Goal: Task Accomplishment & Management: Manage account settings

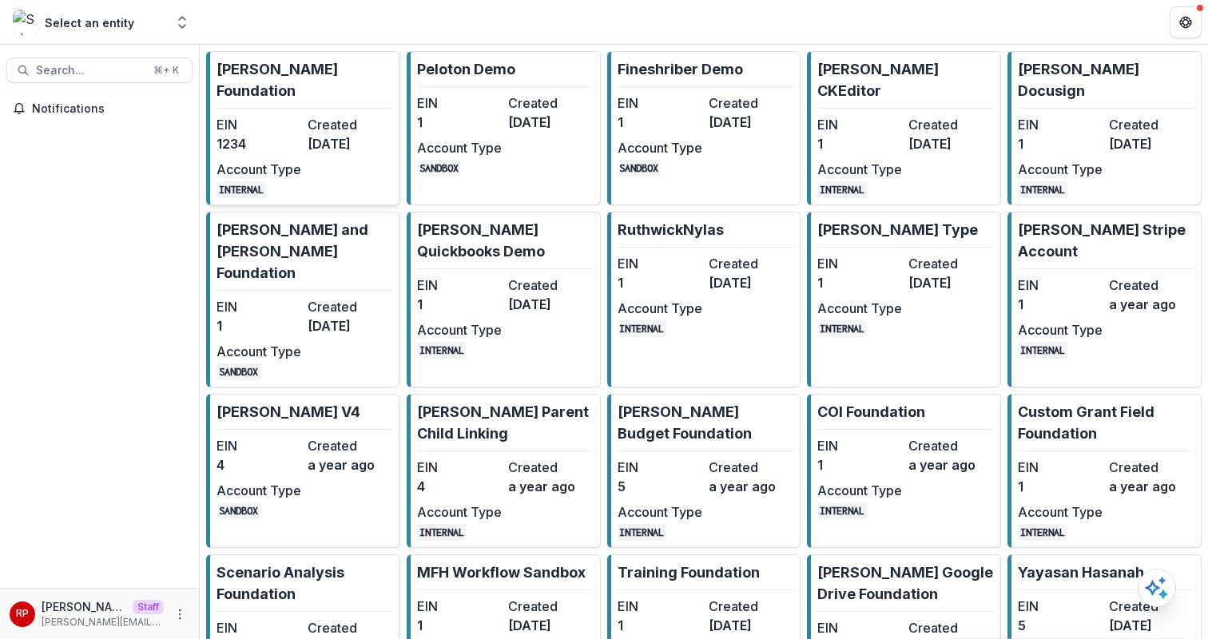
click at [336, 115] on dt "Created" at bounding box center [350, 124] width 85 height 19
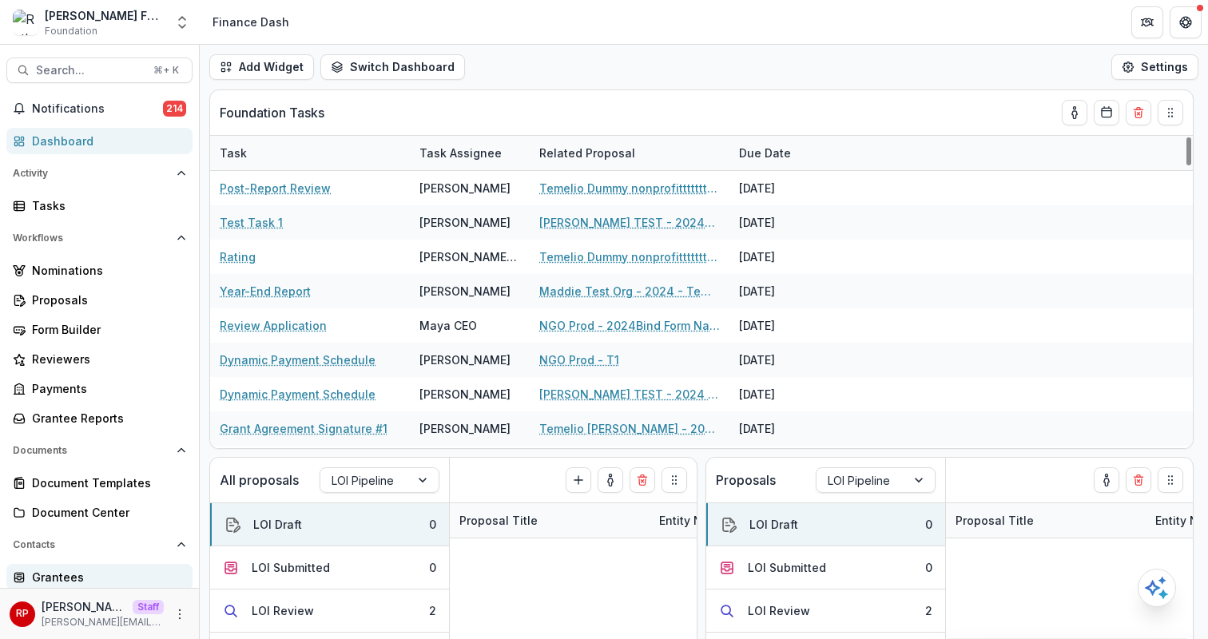
click at [117, 575] on div "Grantees" at bounding box center [106, 577] width 148 height 17
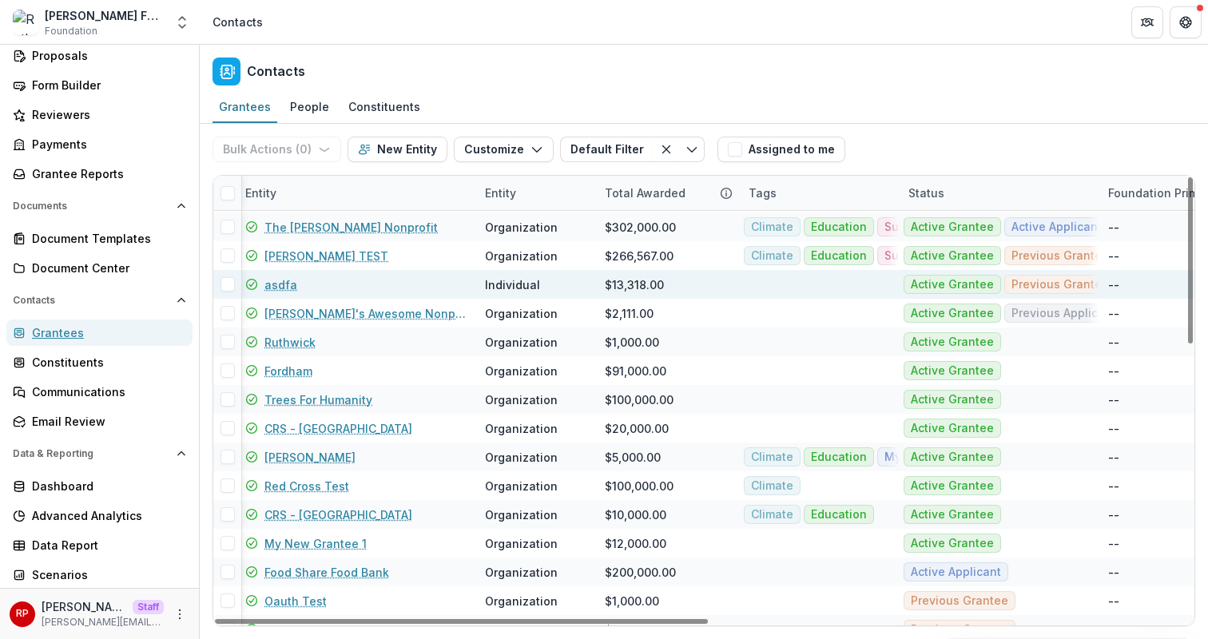
scroll to position [27, 38]
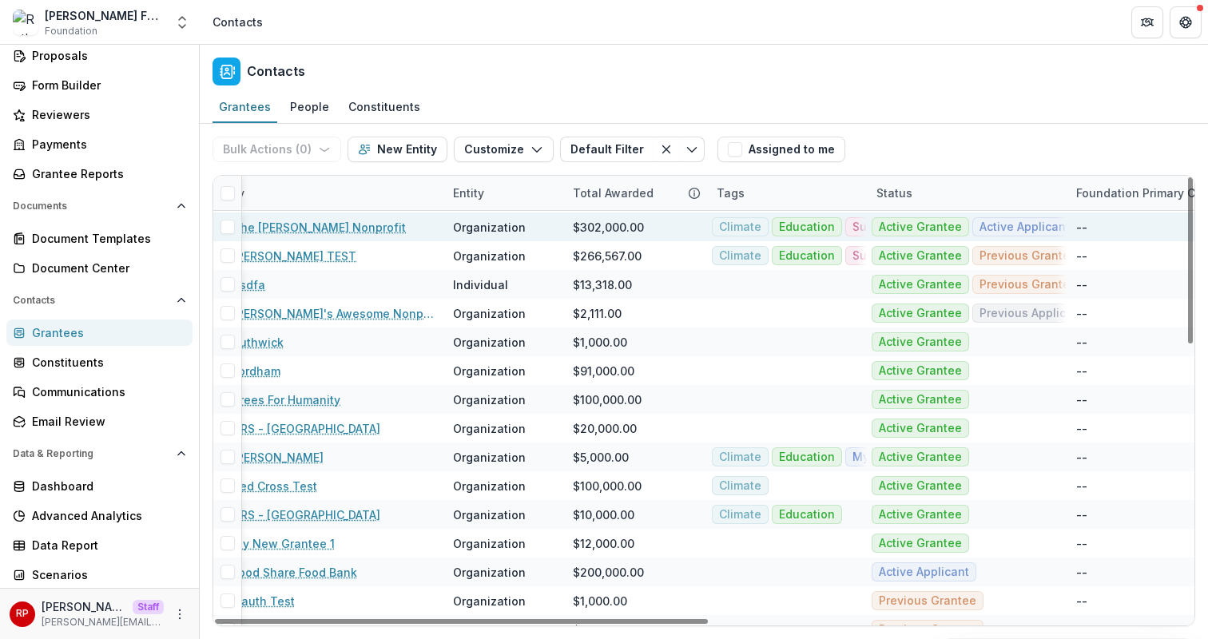
click at [292, 232] on link "The Ruthwick Nonprofit" at bounding box center [319, 227] width 173 height 17
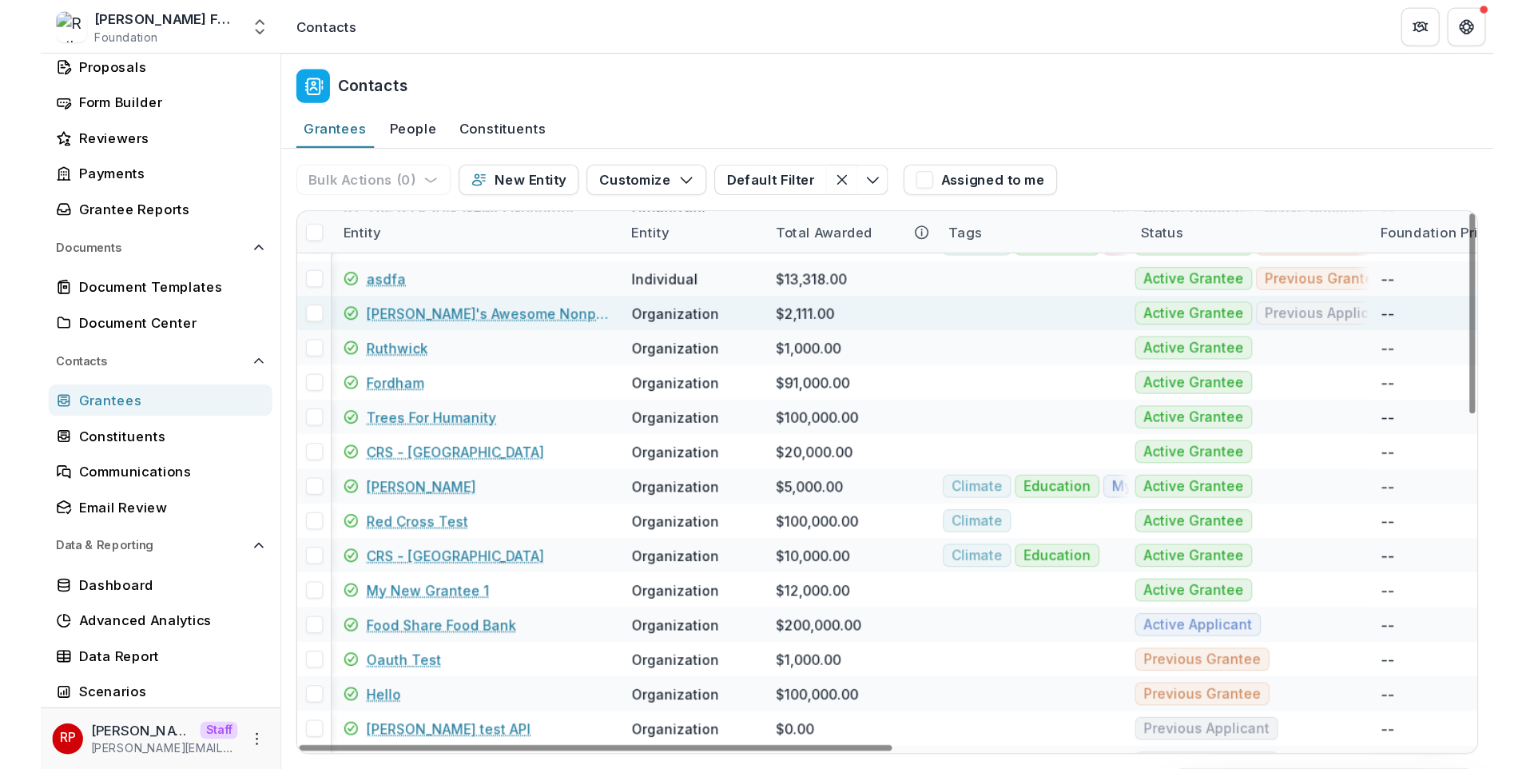
scroll to position [82, 0]
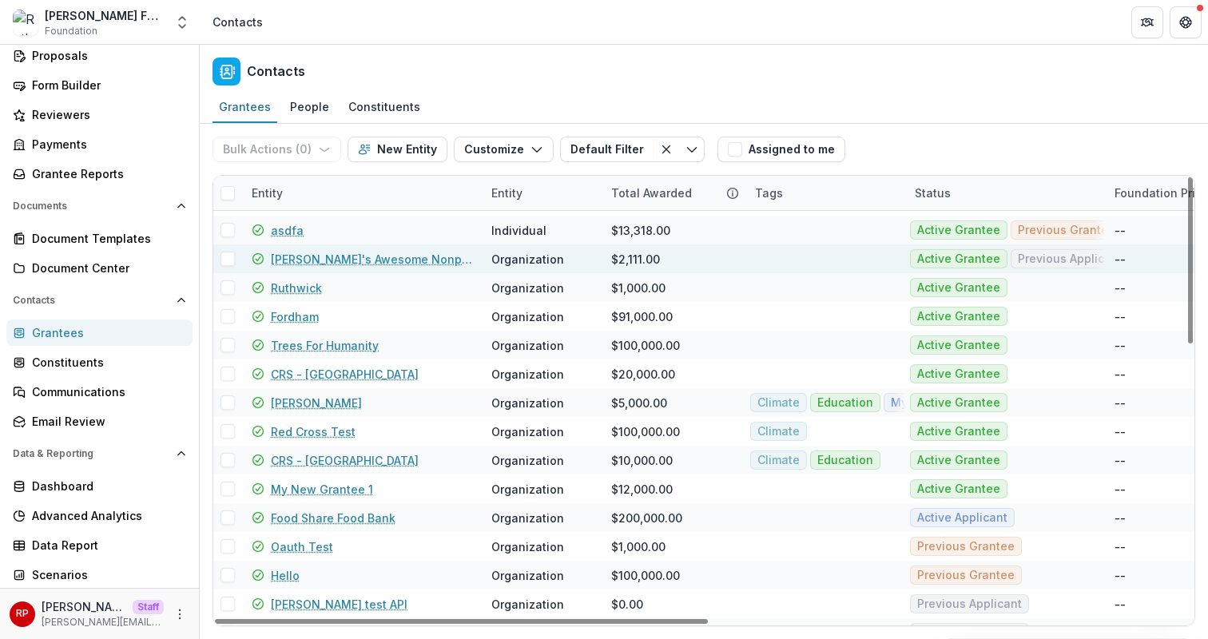
click at [293, 256] on link "Maya's Awesome Nonprofit" at bounding box center [371, 259] width 201 height 17
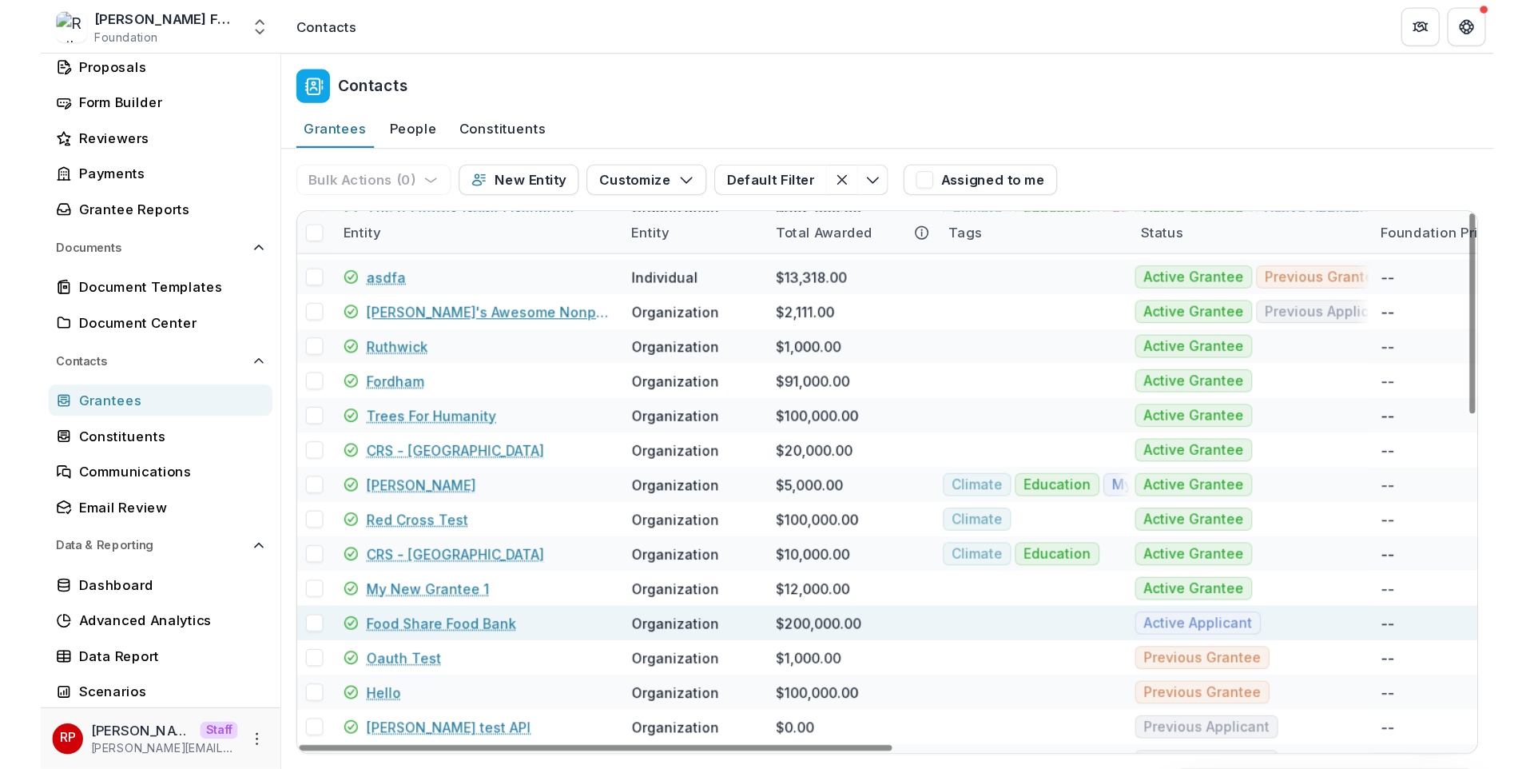
scroll to position [115, 0]
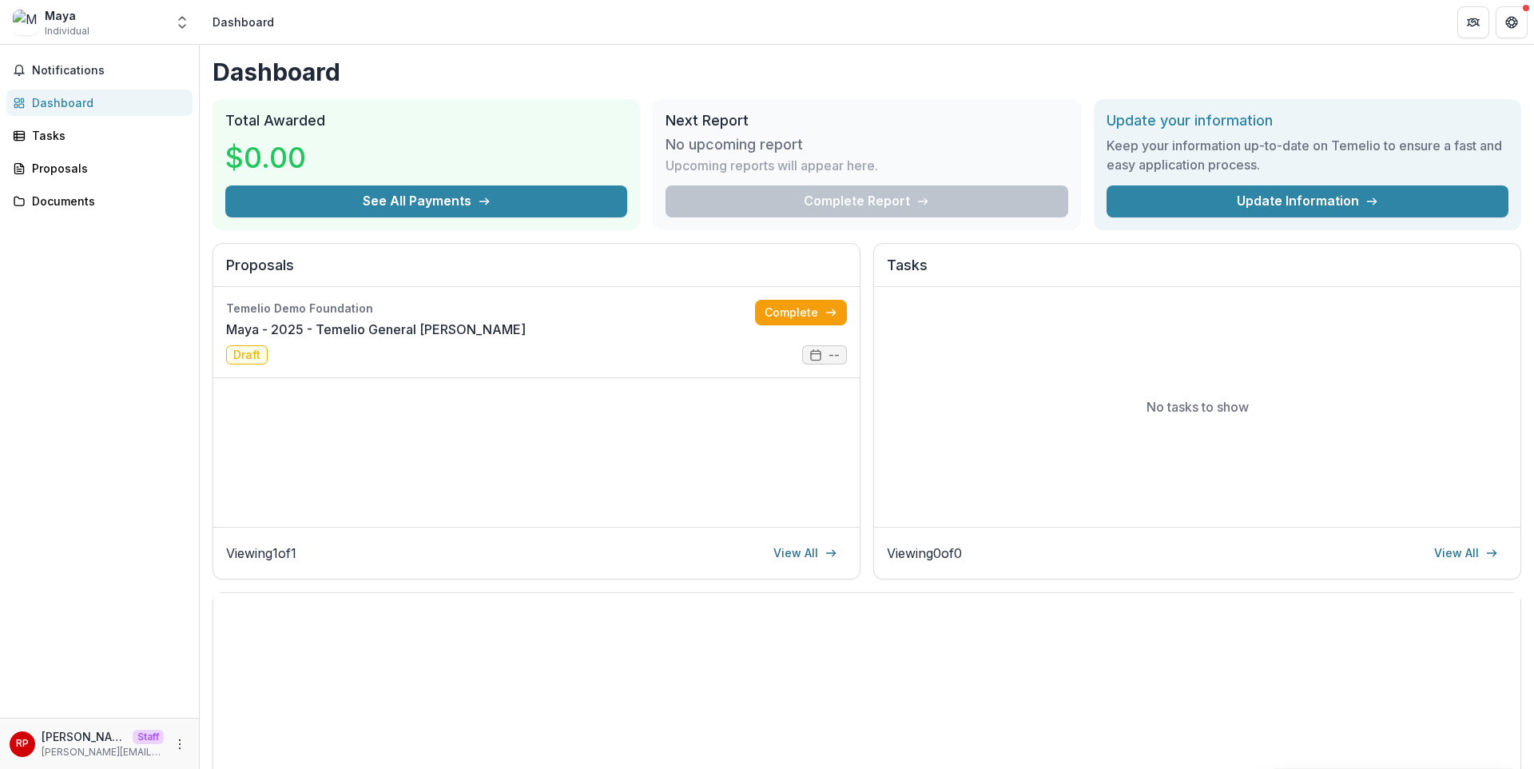
click at [1207, 516] on div "No tasks to show" at bounding box center [1197, 407] width 646 height 240
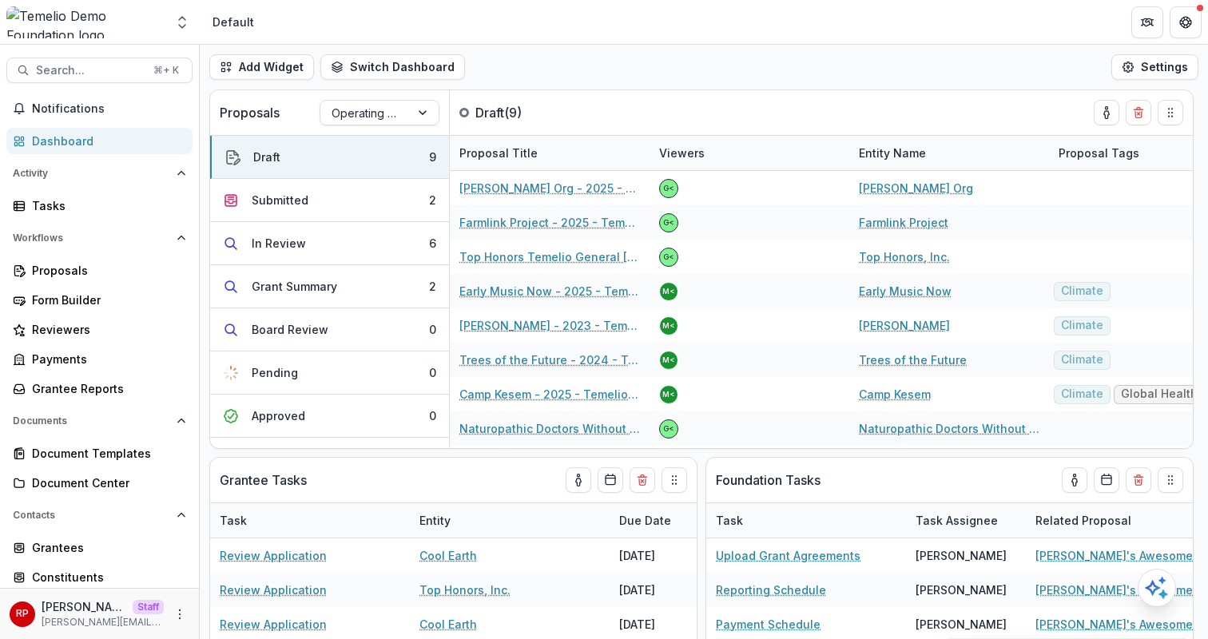
click at [558, 27] on header "Default" at bounding box center [704, 22] width 1008 height 44
click at [125, 551] on div "Grantees" at bounding box center [106, 547] width 148 height 17
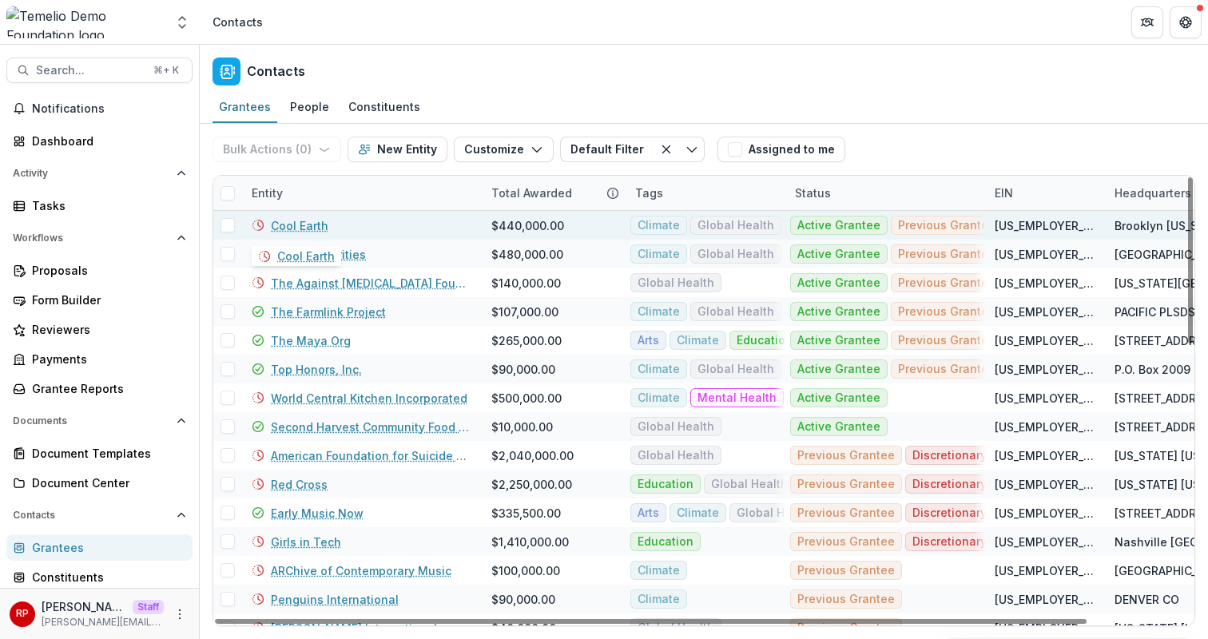
click at [306, 221] on link "Cool Earth" at bounding box center [300, 225] width 58 height 17
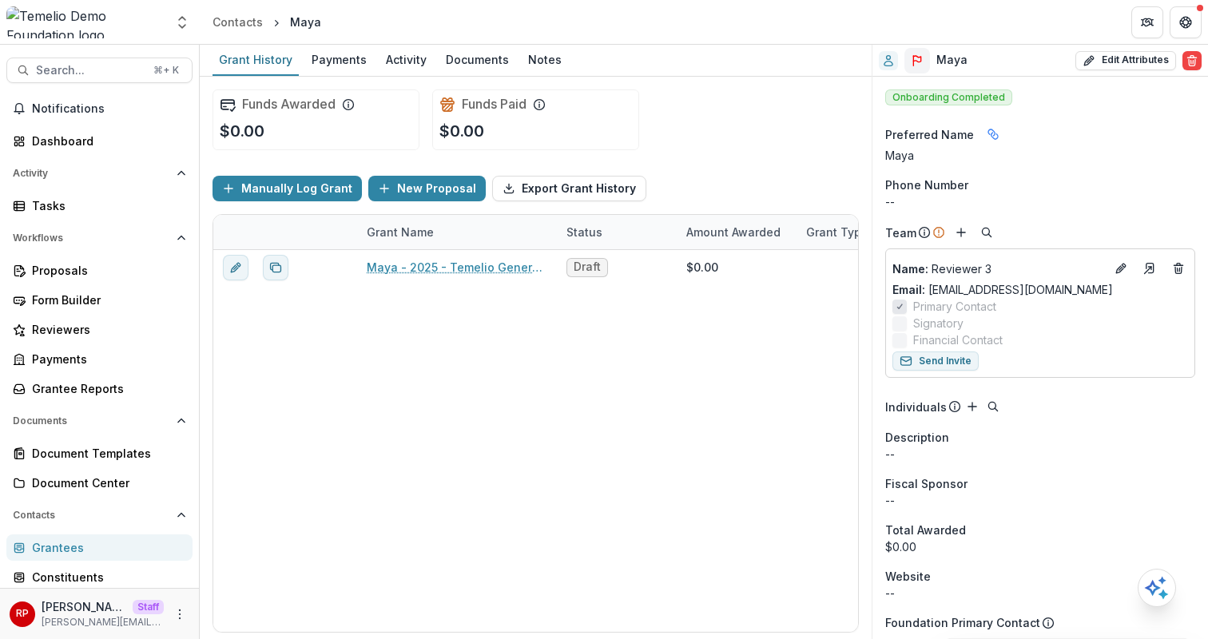
click at [916, 62] on icon "Flag" at bounding box center [917, 60] width 13 height 13
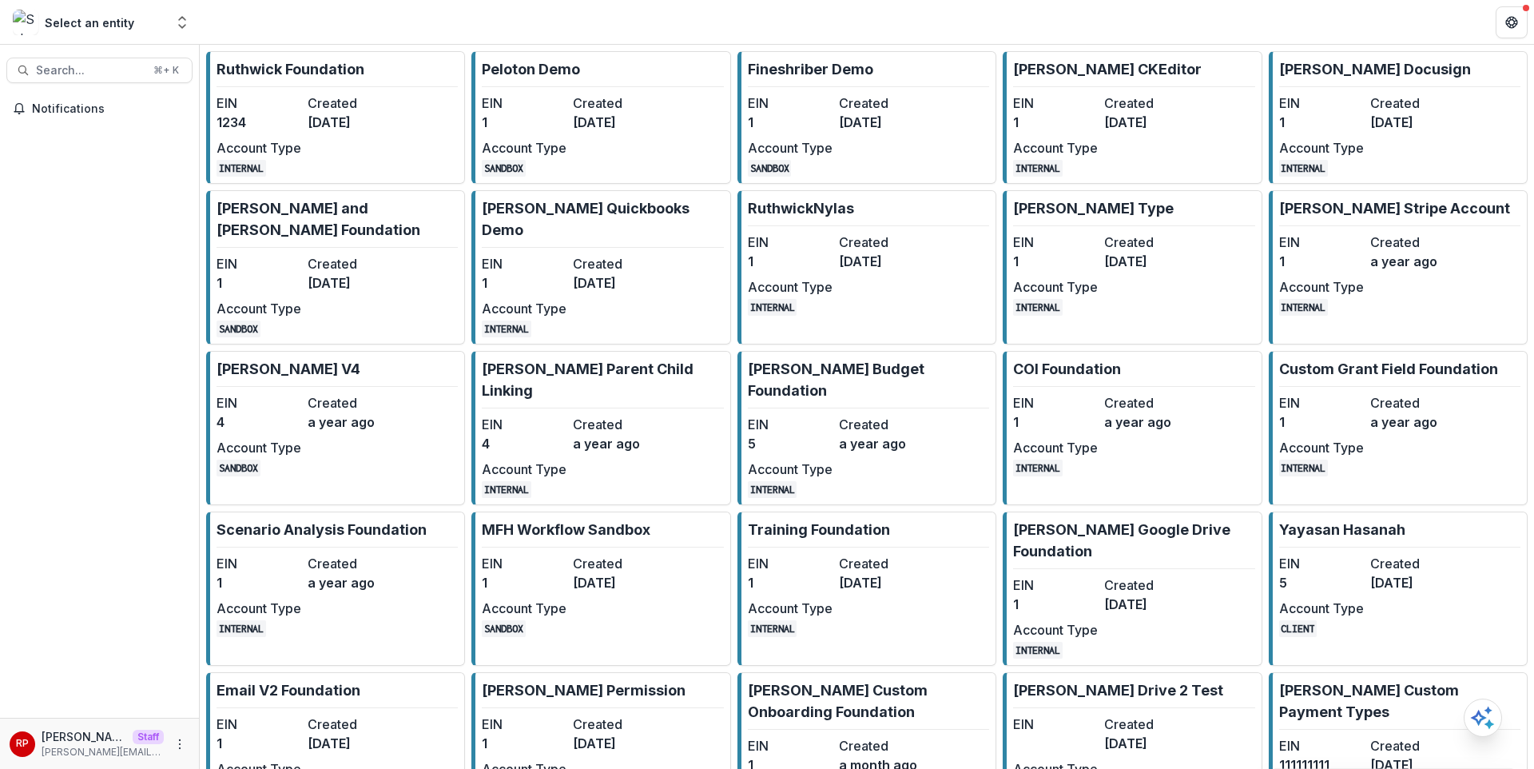
click at [350, 115] on dd "[DATE]" at bounding box center [350, 122] width 85 height 19
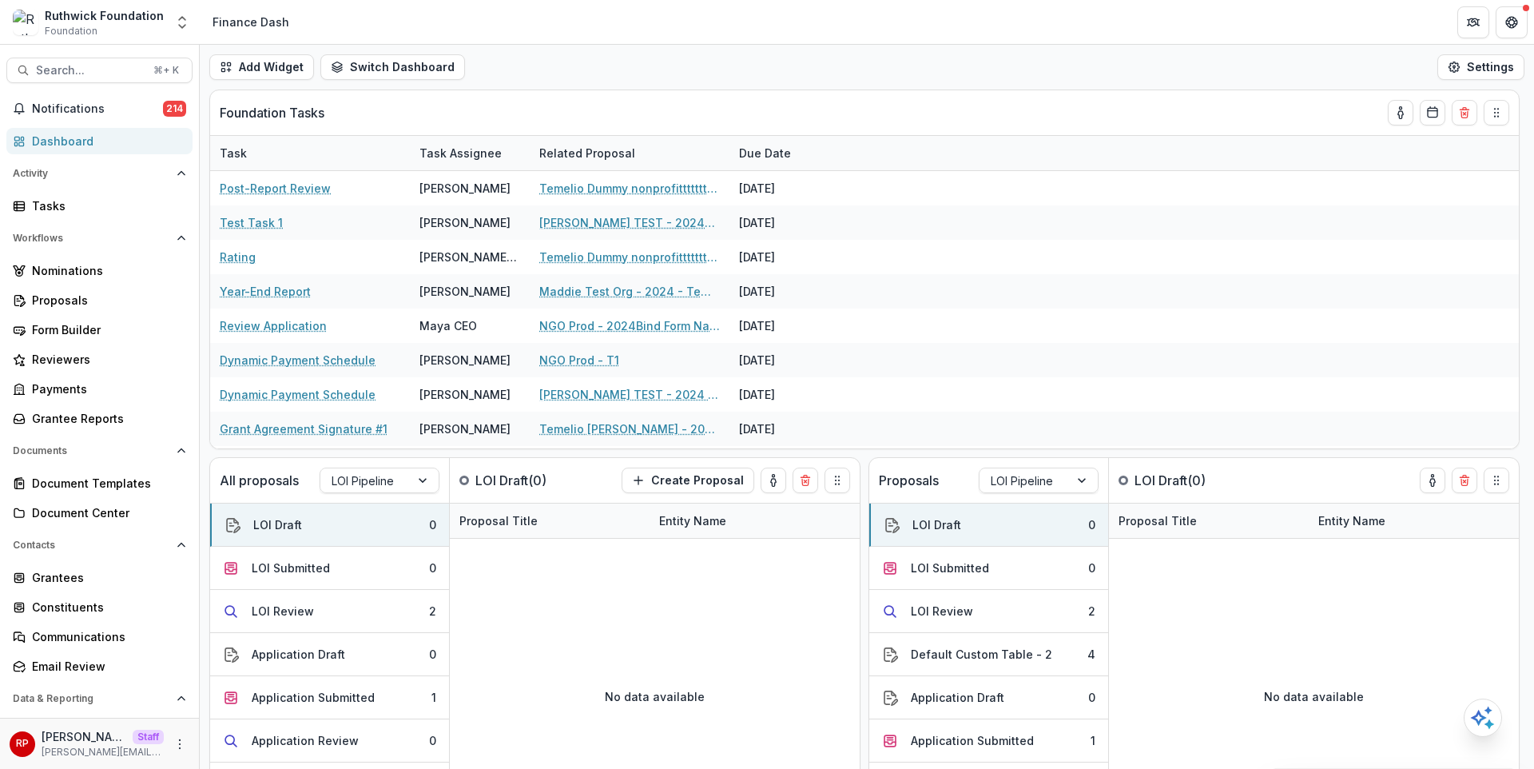
click at [570, 88] on div "Add Widget Switch Dashboard new dashboard My other 1 Finance Dash New Dashboard…" at bounding box center [867, 67] width 1334 height 45
click at [173, 739] on icon "More" at bounding box center [179, 743] width 13 height 13
click at [266, 715] on link "User Settings" at bounding box center [280, 710] width 171 height 26
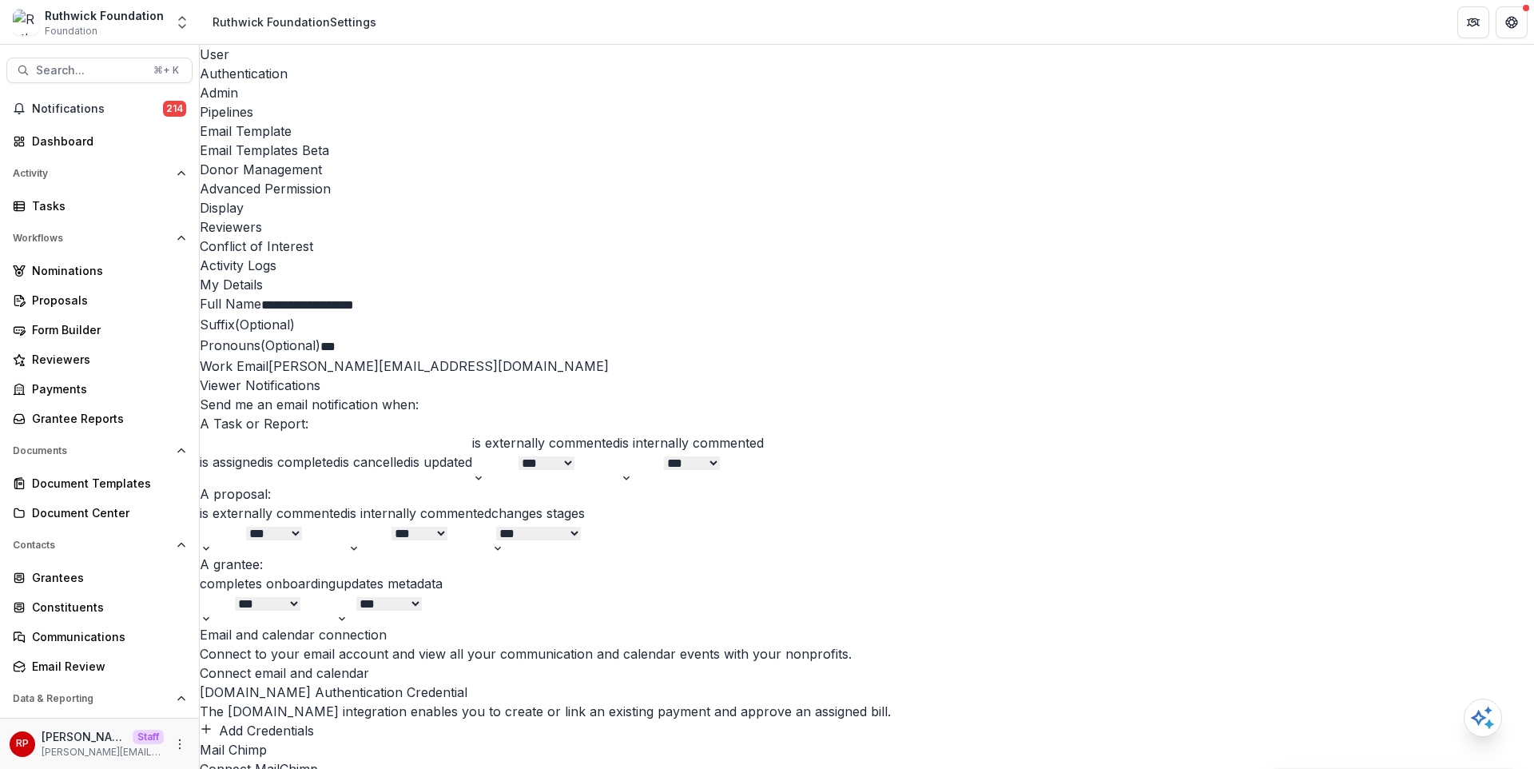
click at [373, 83] on div "Admin" at bounding box center [867, 92] width 1334 height 19
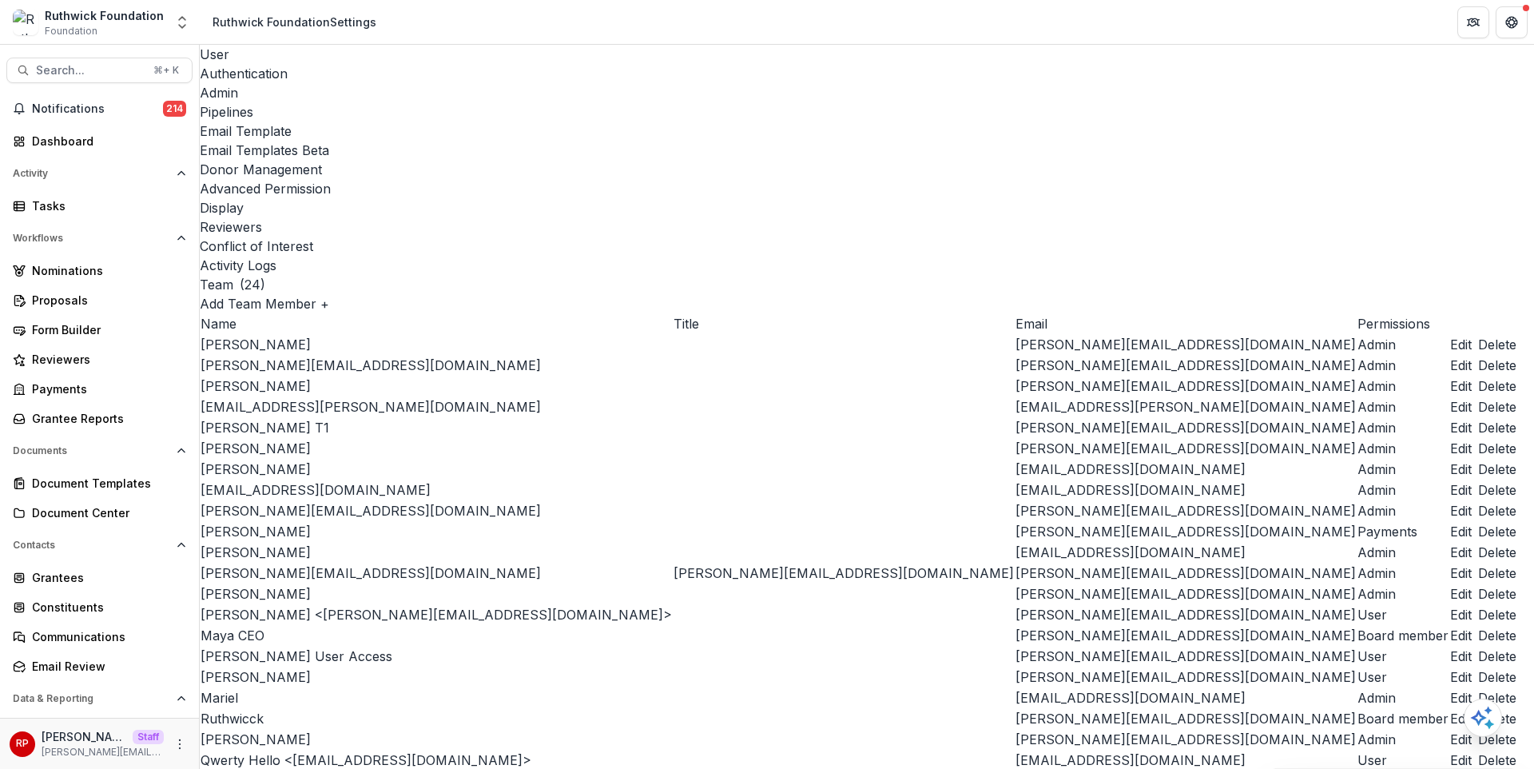
click at [454, 102] on div "Pipelines" at bounding box center [867, 111] width 1334 height 19
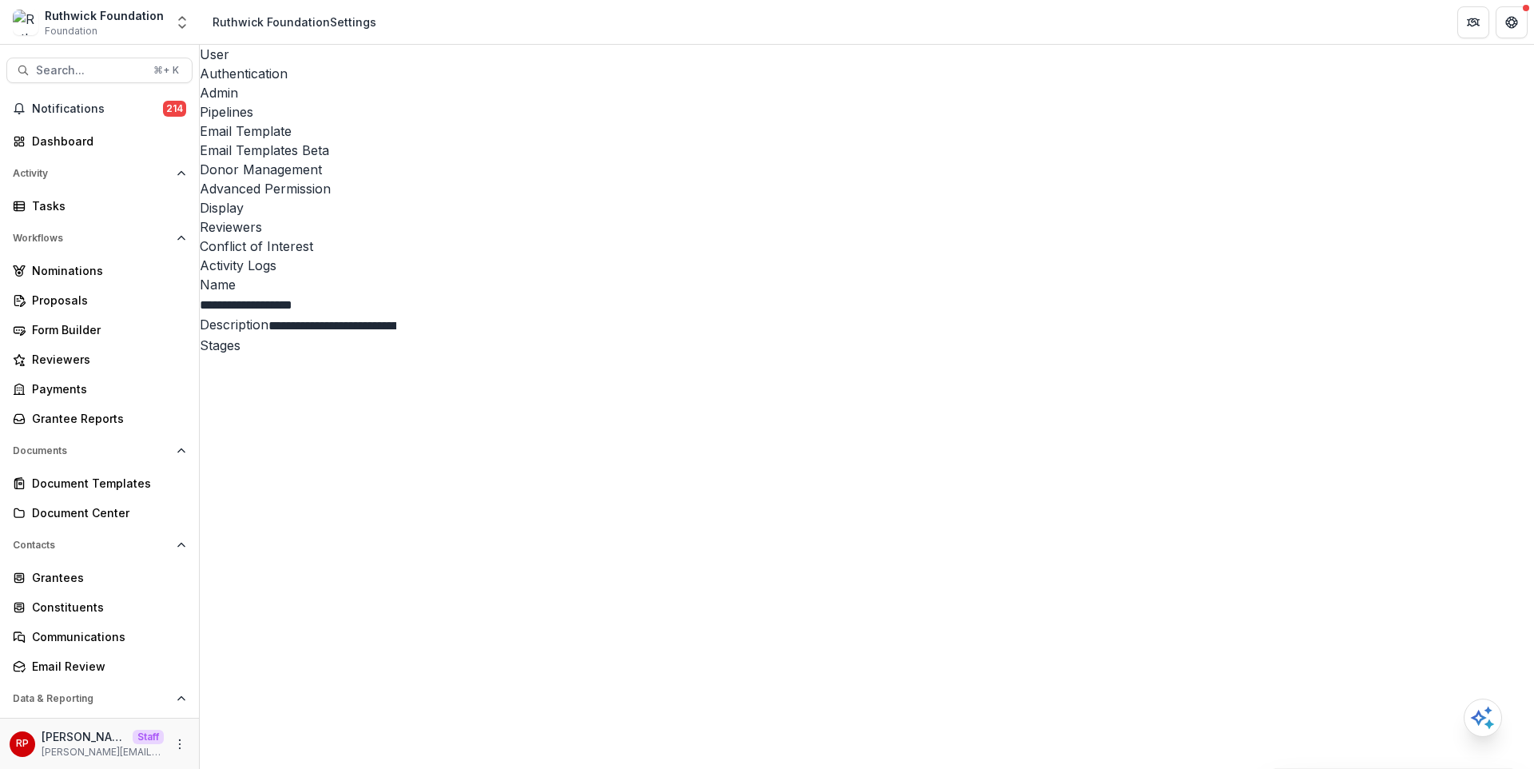
click at [538, 121] on div "Email Template" at bounding box center [867, 130] width 1334 height 19
click at [689, 141] on div "Email Templates Beta" at bounding box center [867, 150] width 1334 height 19
click at [803, 160] on link "Donor Management" at bounding box center [867, 169] width 1334 height 19
click at [896, 179] on div "Advanced Permission" at bounding box center [867, 188] width 1334 height 19
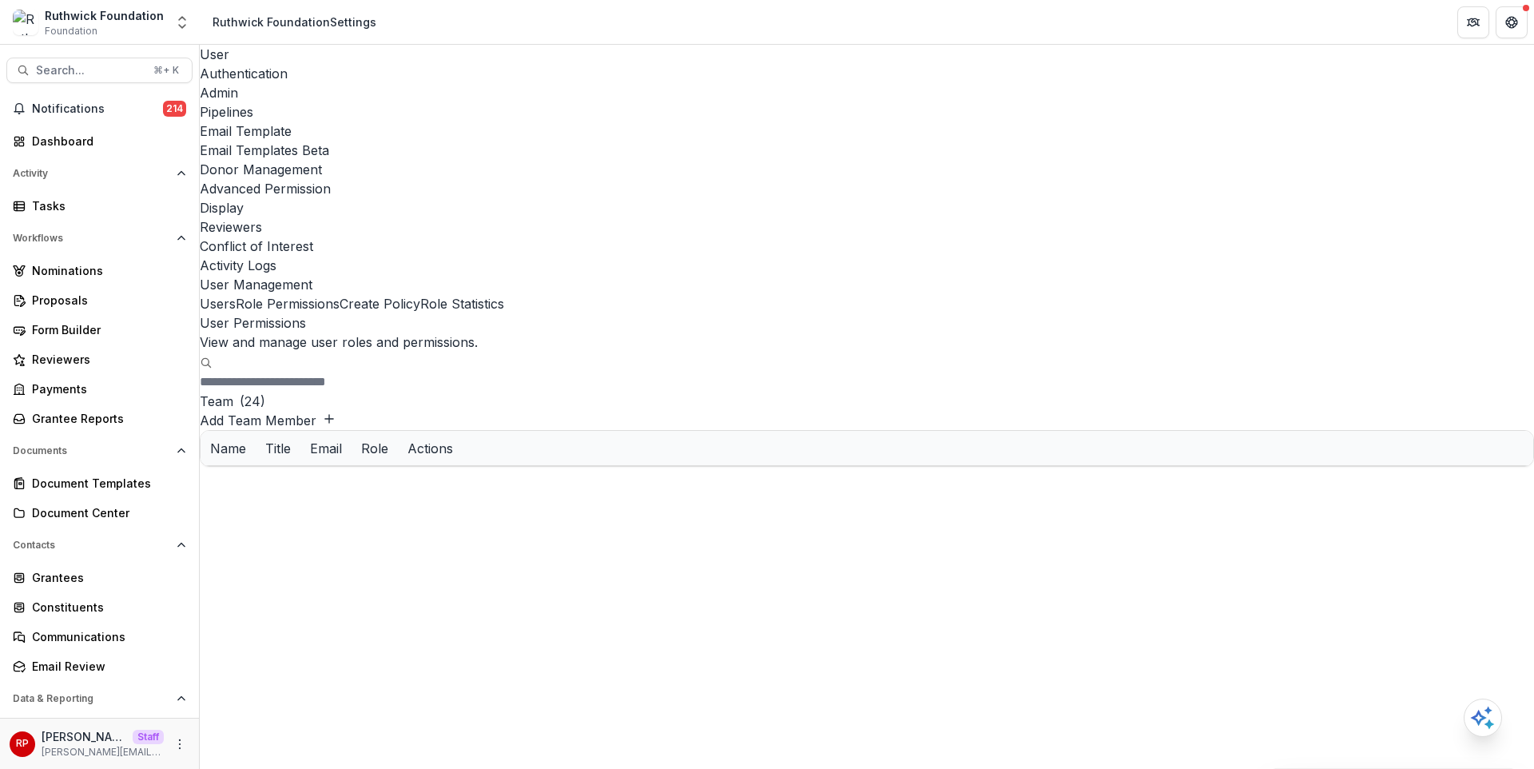
click at [1032, 198] on div "Display" at bounding box center [867, 207] width 1334 height 19
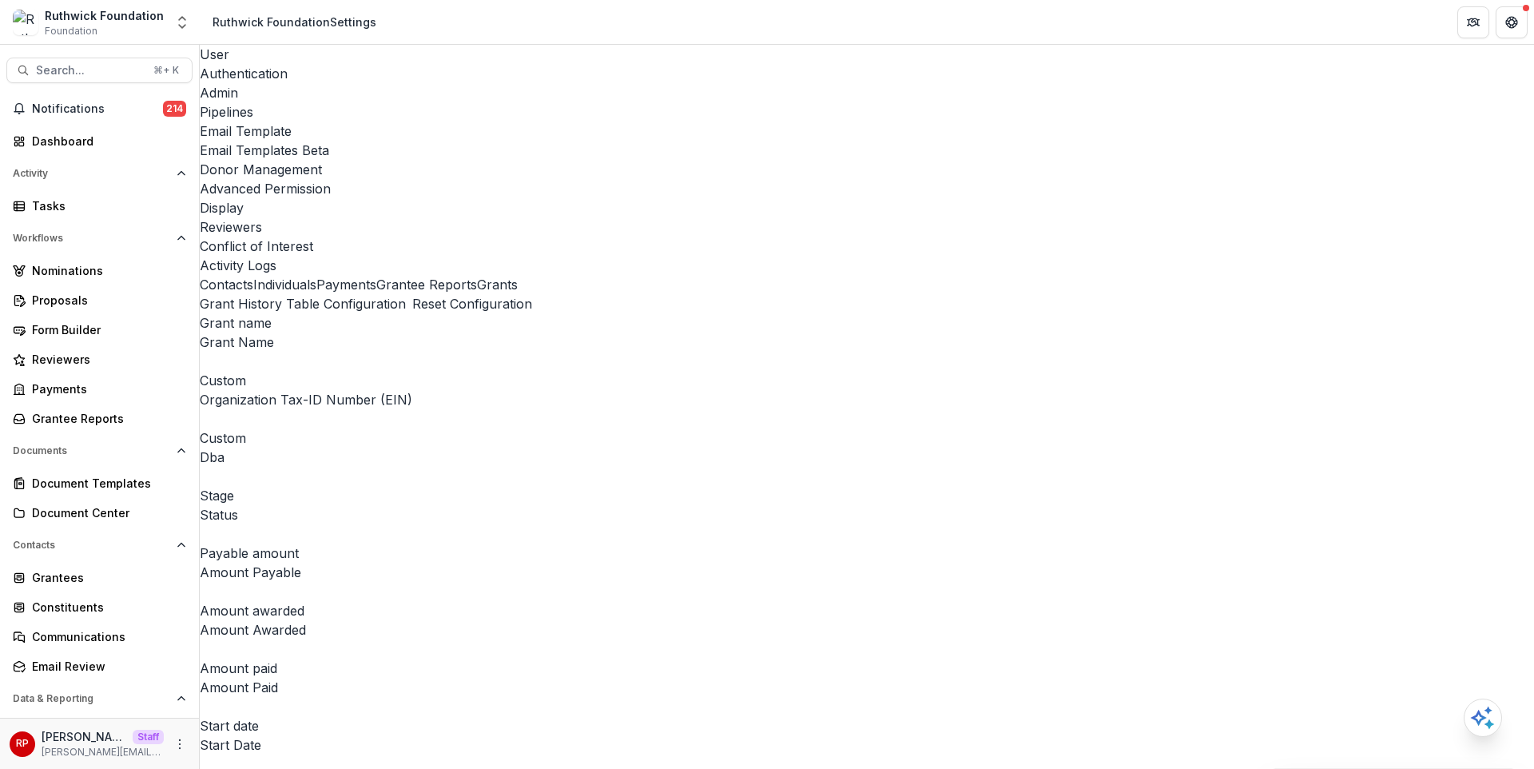
click at [288, 275] on button "Individuals" at bounding box center [284, 284] width 63 height 19
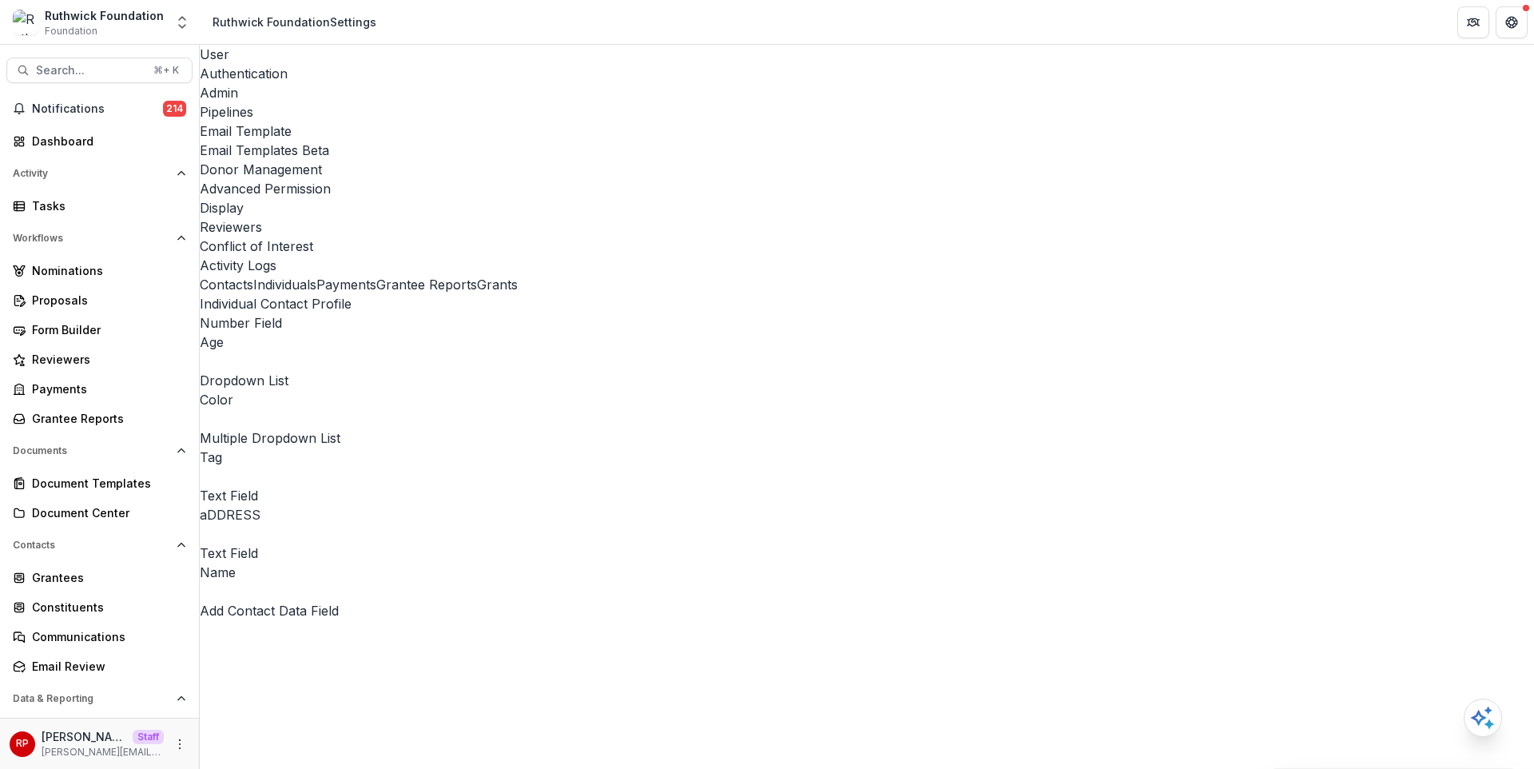
click at [316, 275] on button "Payments" at bounding box center [346, 284] width 60 height 19
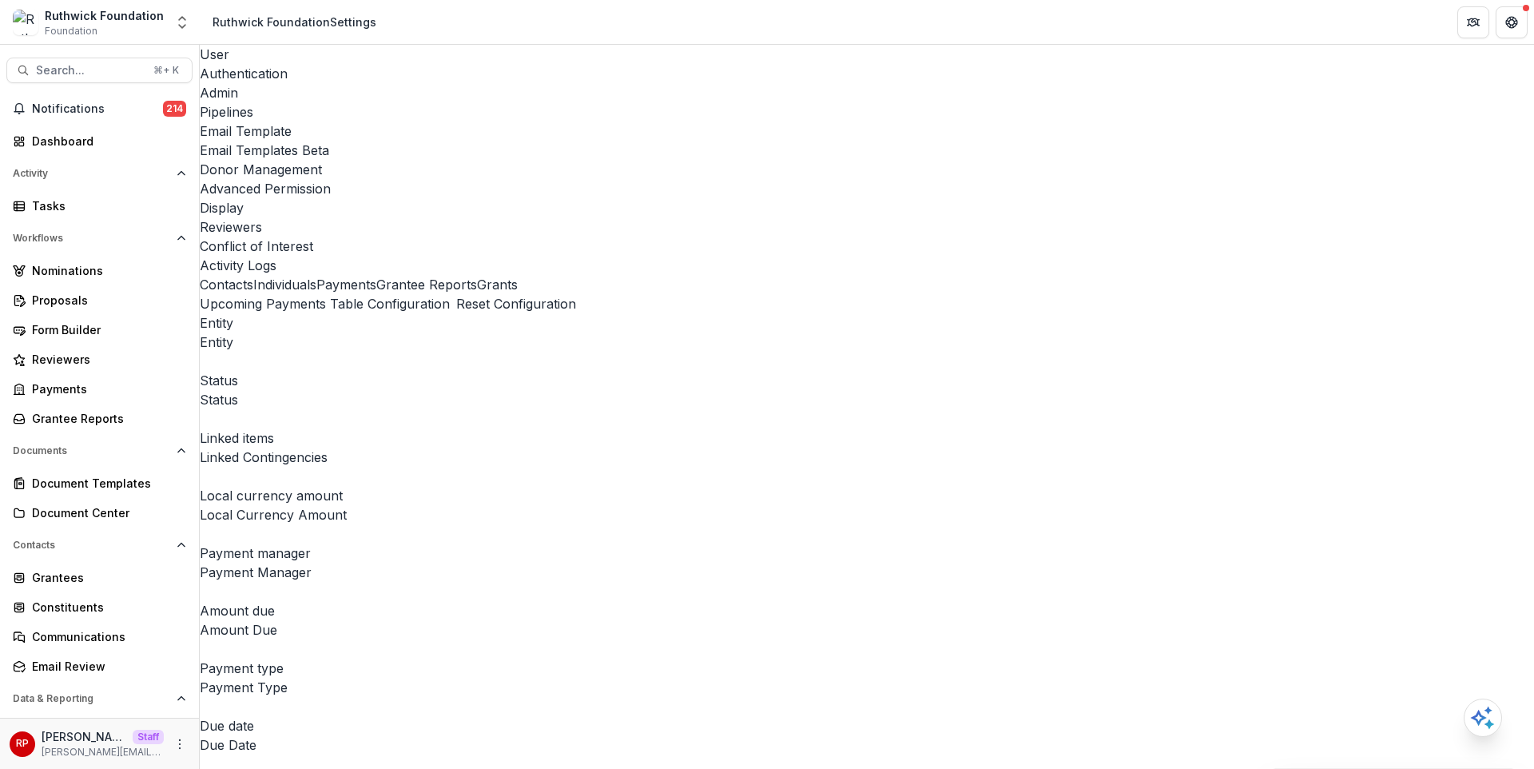
click at [376, 275] on button "Grantee Reports" at bounding box center [426, 284] width 101 height 19
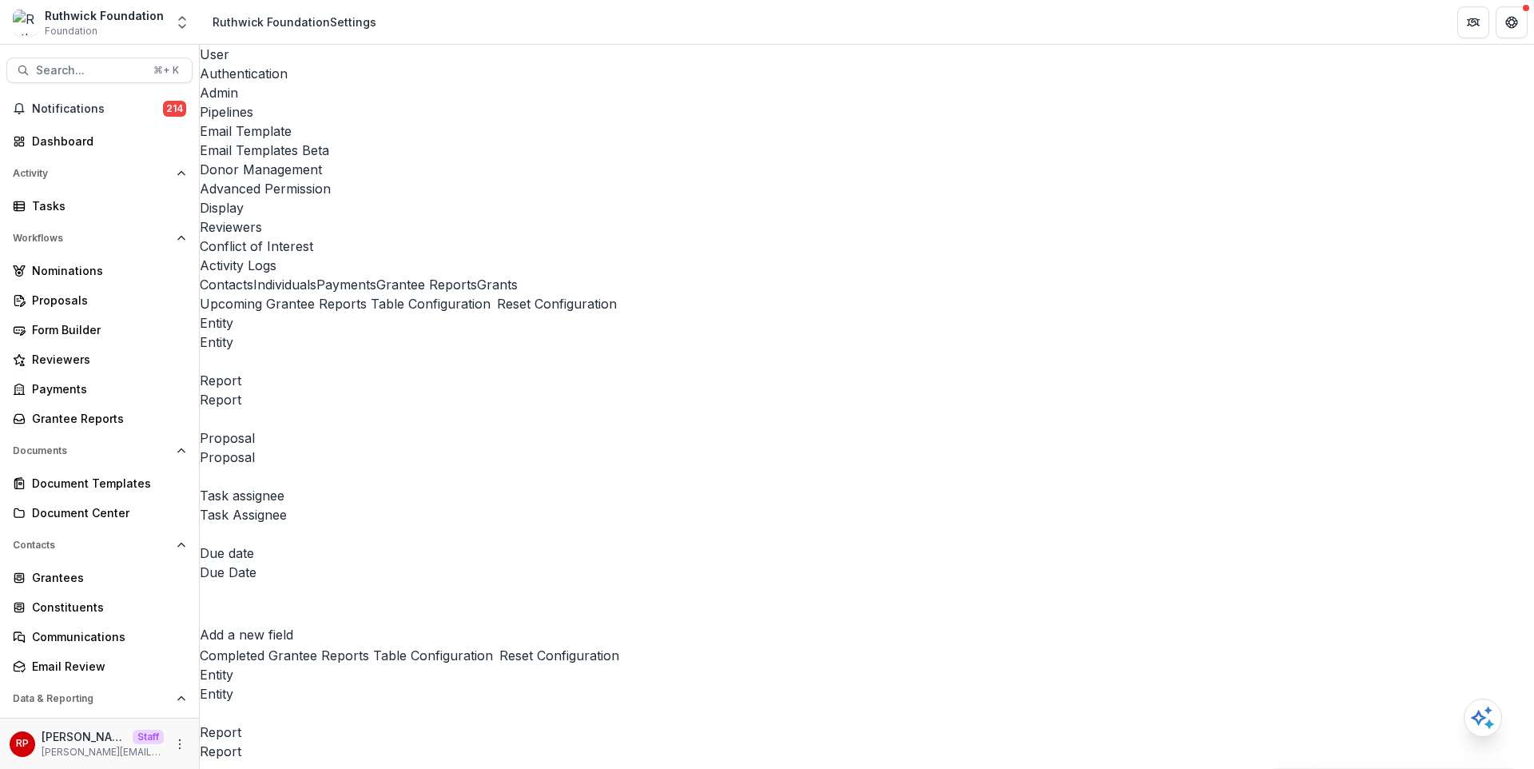
click at [477, 275] on button "Grants" at bounding box center [497, 284] width 41 height 19
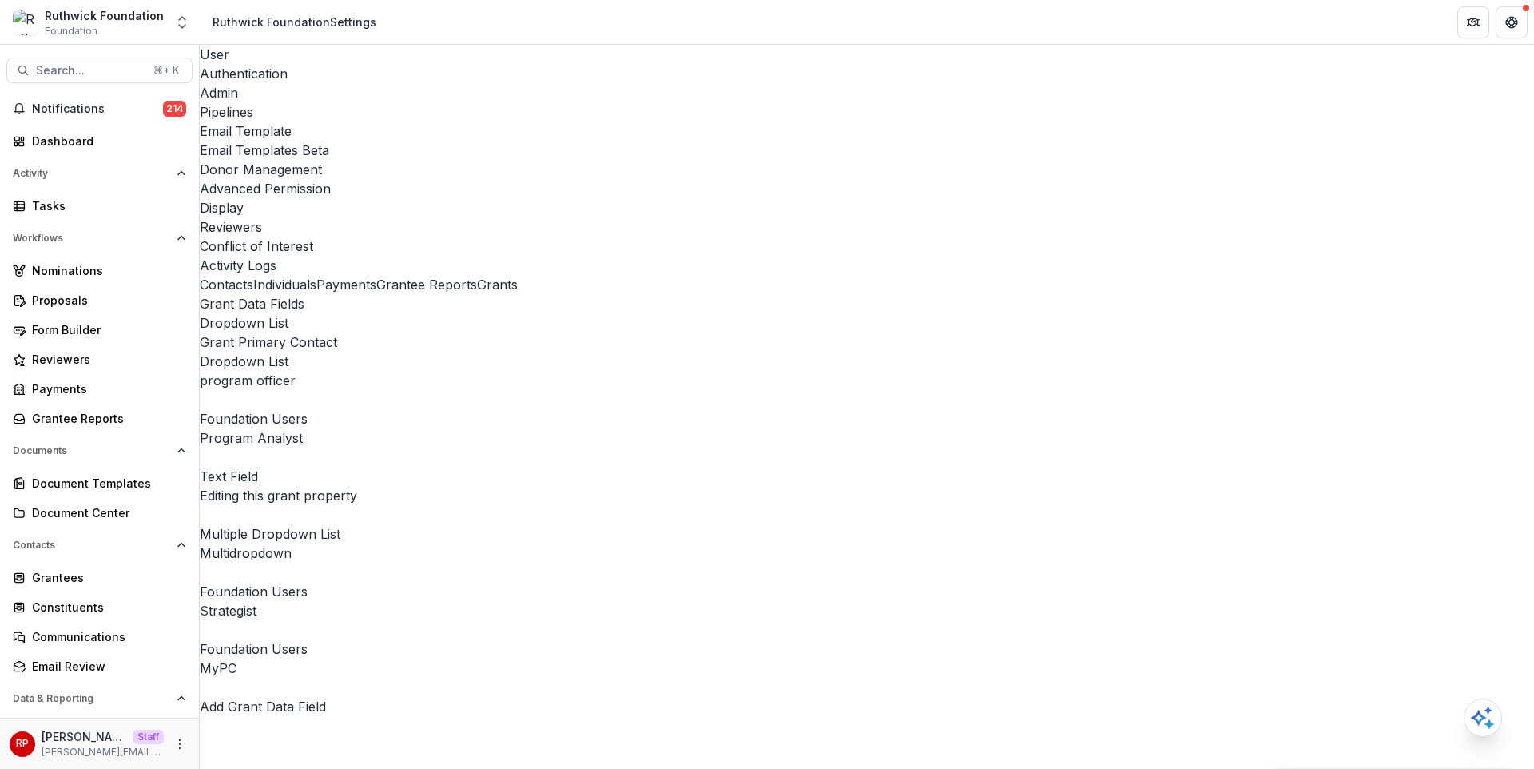
click at [1078, 217] on link "Reviewers" at bounding box center [867, 226] width 1334 height 19
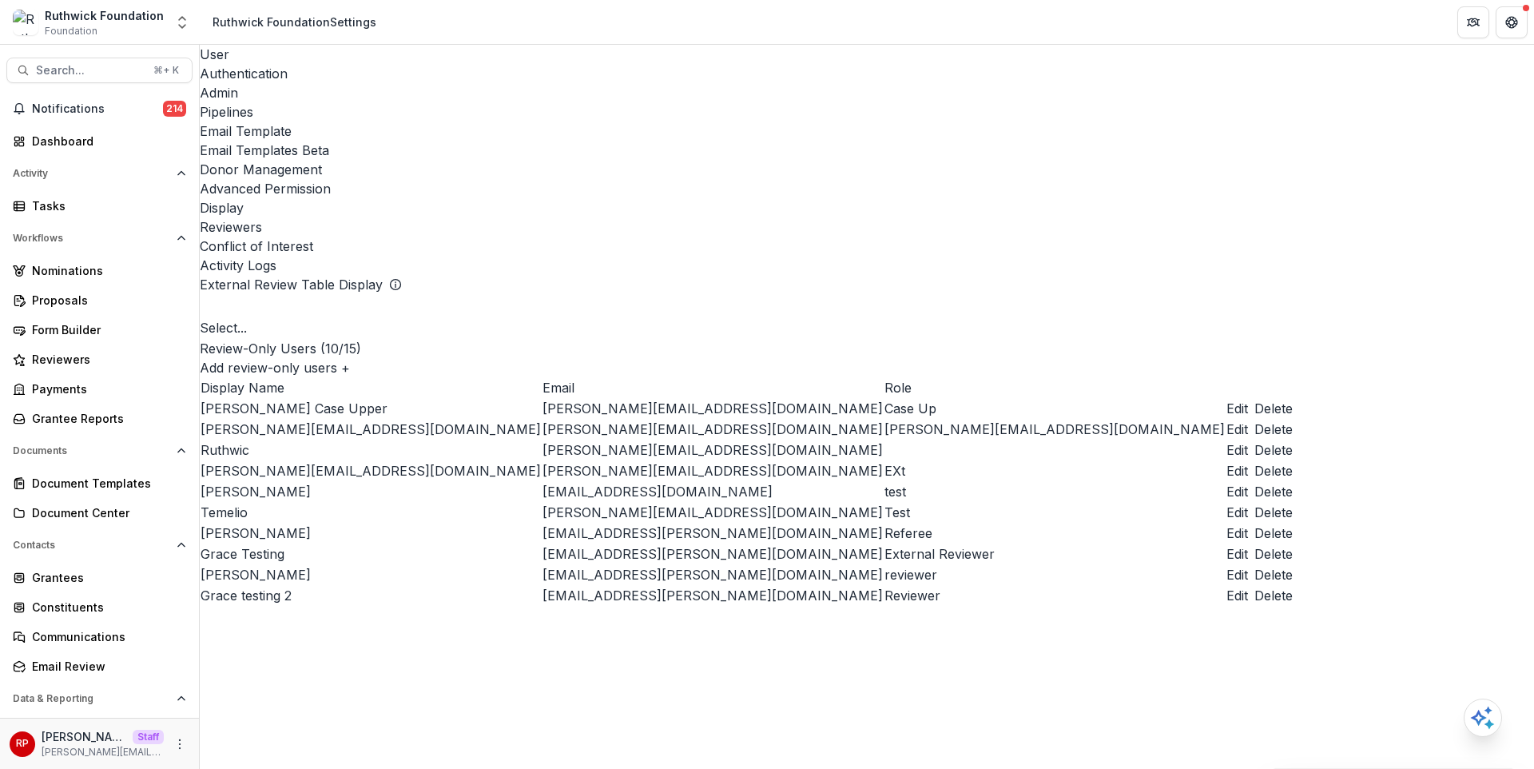
click at [521, 377] on td "Display Name" at bounding box center [371, 387] width 342 height 21
click at [152, 203] on div "Tasks" at bounding box center [106, 205] width 148 height 17
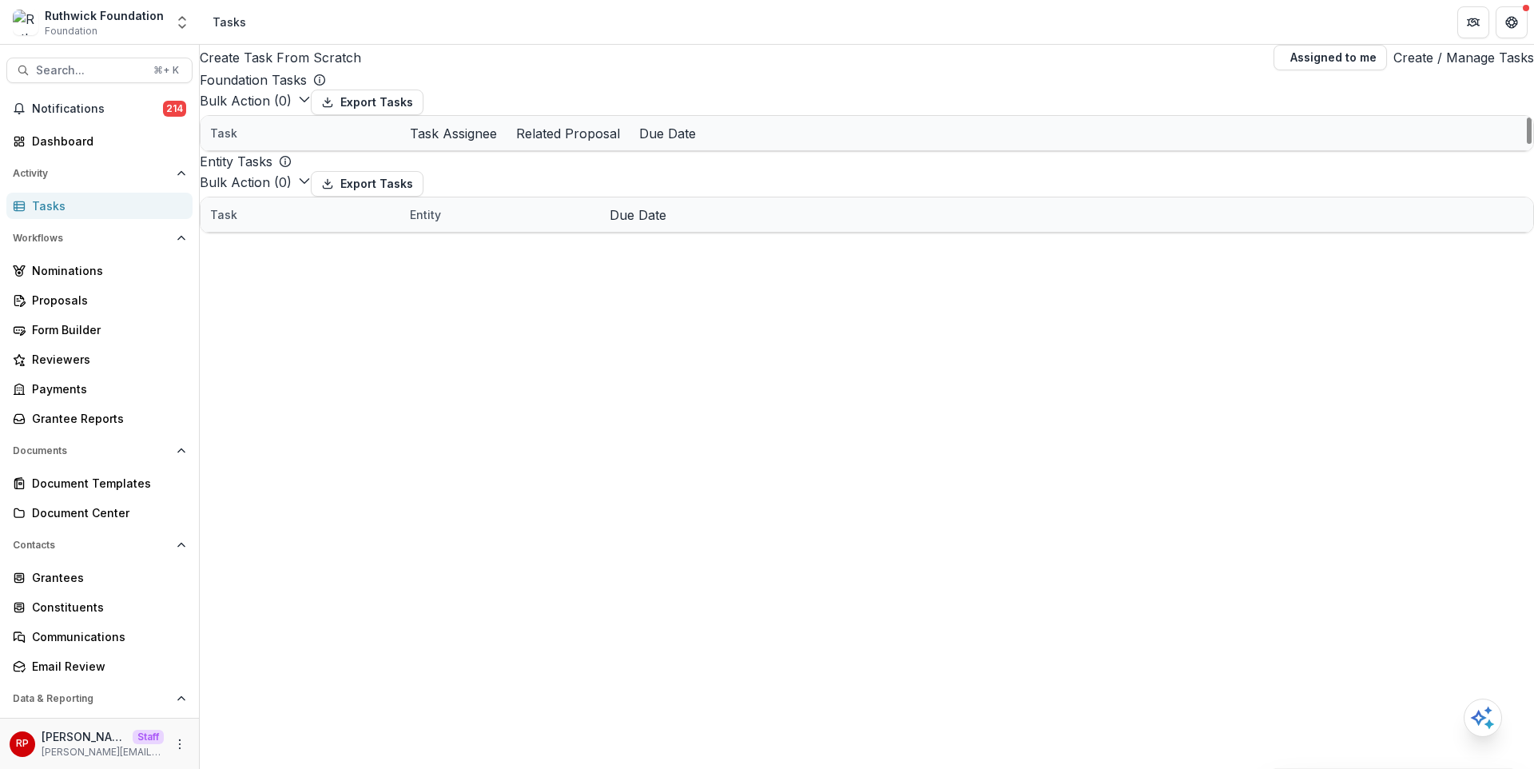
click at [594, 102] on div "Foundation Tasks Bulk Action ( 0 ) Export Tasks Reporting Schedule Tasks Grant …" at bounding box center [867, 111] width 1334 height 82
click at [589, 103] on div "Foundation Tasks Bulk Action ( 0 ) Export Tasks Reporting Schedule Tasks Grant …" at bounding box center [867, 111] width 1334 height 82
click at [723, 89] on div "Foundation Tasks" at bounding box center [867, 79] width 1334 height 19
